Goal: Navigation & Orientation: Find specific page/section

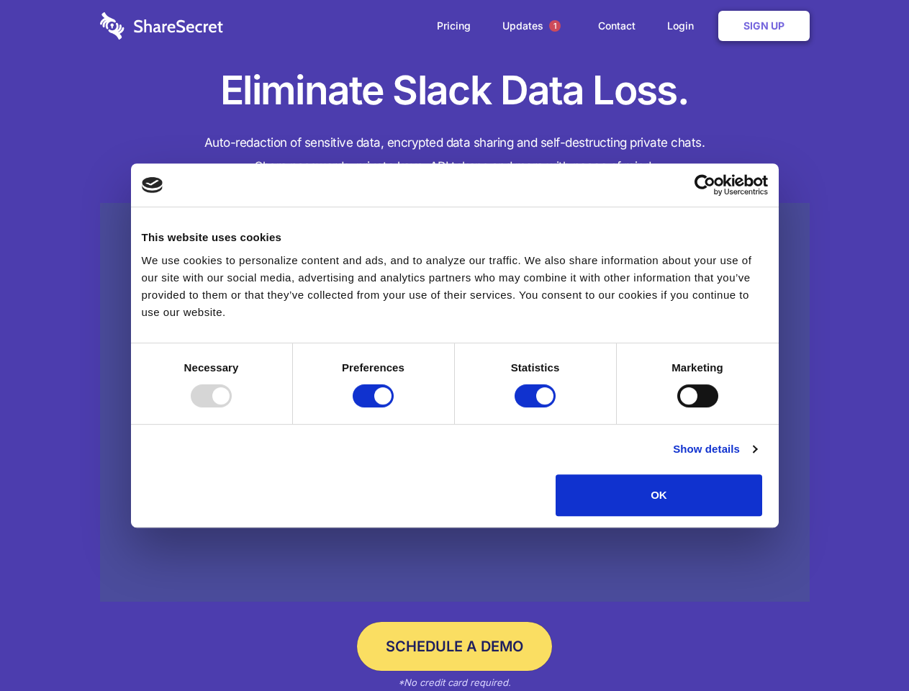
click at [232, 408] on div at bounding box center [211, 395] width 41 height 23
click at [394, 408] on input "Preferences" at bounding box center [373, 395] width 41 height 23
checkbox input "false"
click at [537, 408] on input "Statistics" at bounding box center [535, 395] width 41 height 23
checkbox input "false"
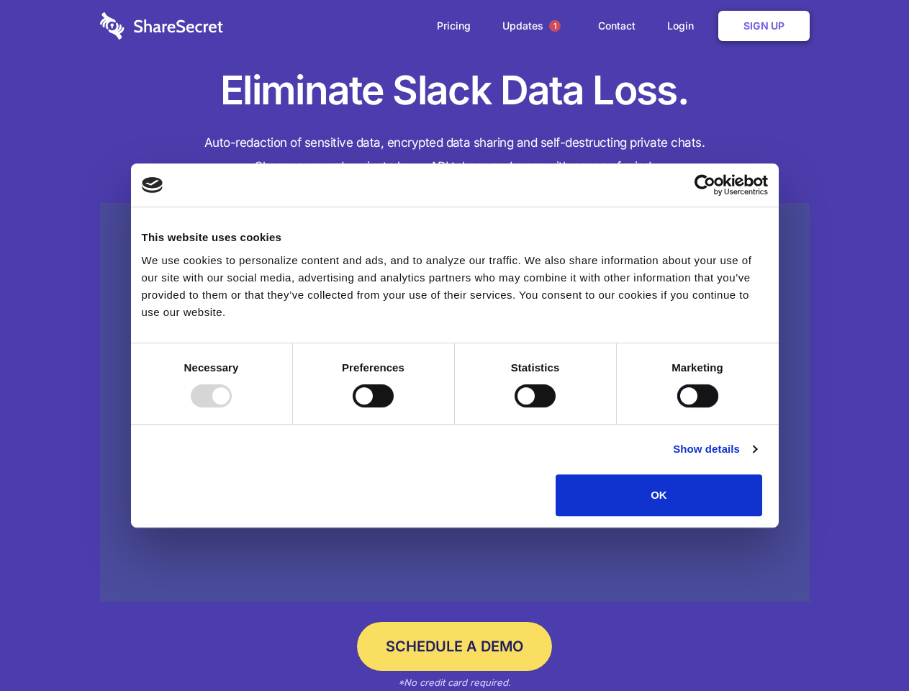
click at [678, 408] on input "Marketing" at bounding box center [698, 395] width 41 height 23
checkbox input "true"
click at [757, 458] on link "Show details" at bounding box center [715, 449] width 84 height 17
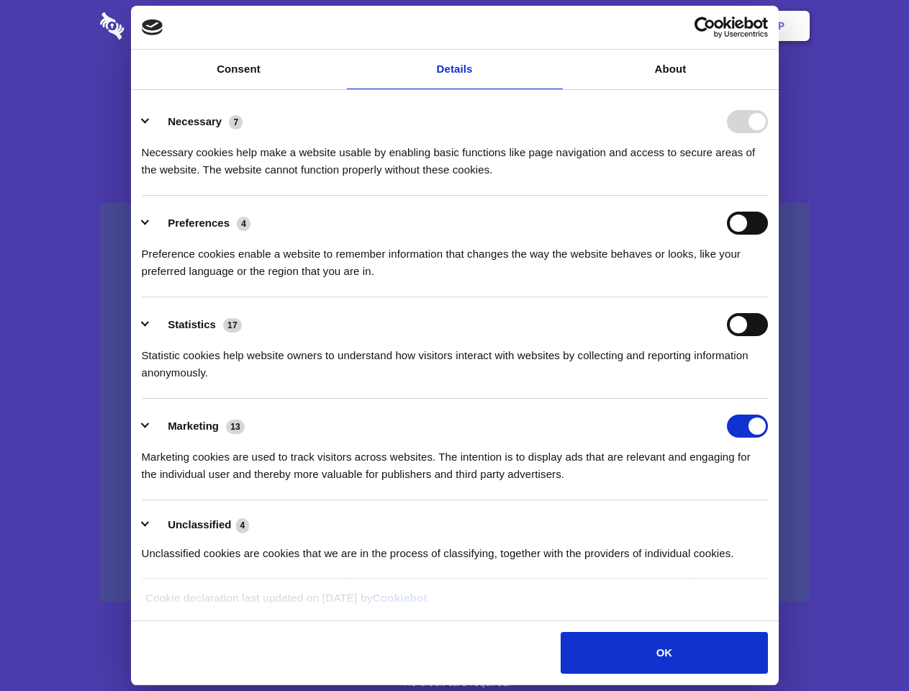
click at [768, 280] on div "Preferences 4 Preference cookies enable a website to remember information that …" at bounding box center [455, 246] width 626 height 68
click at [554, 26] on span "1" at bounding box center [555, 26] width 12 height 12
